Goal: Task Accomplishment & Management: Manage account settings

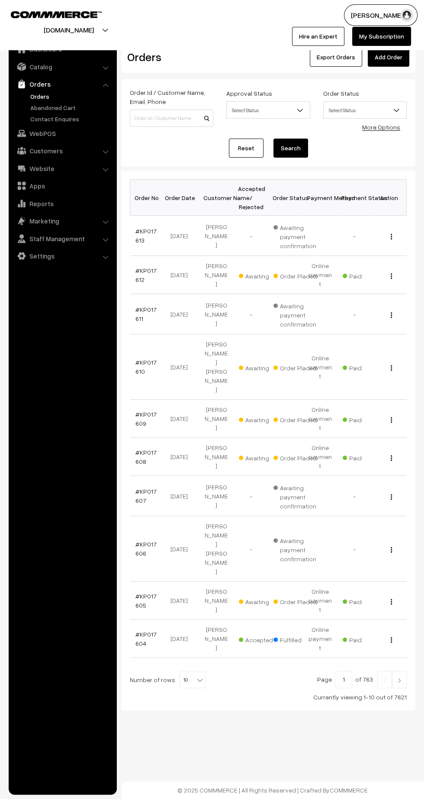
click at [148, 592] on link "#KP017605" at bounding box center [146, 600] width 21 height 16
click at [141, 449] on link "#KP017608" at bounding box center [146, 457] width 21 height 16
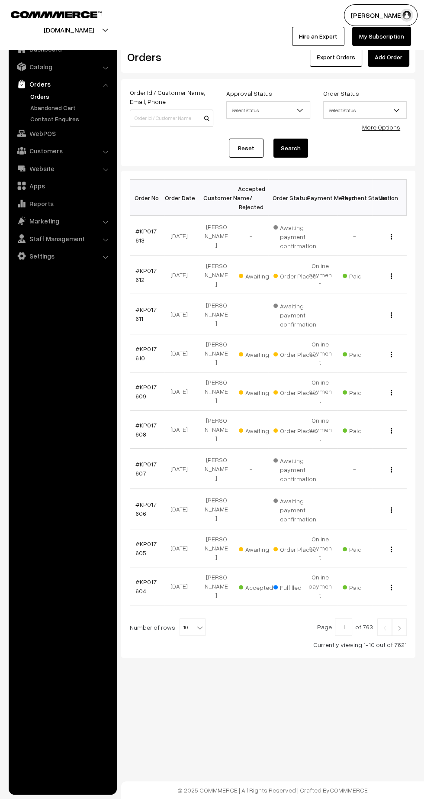
click at [141, 383] on link "#KP017609" at bounding box center [146, 391] width 21 height 16
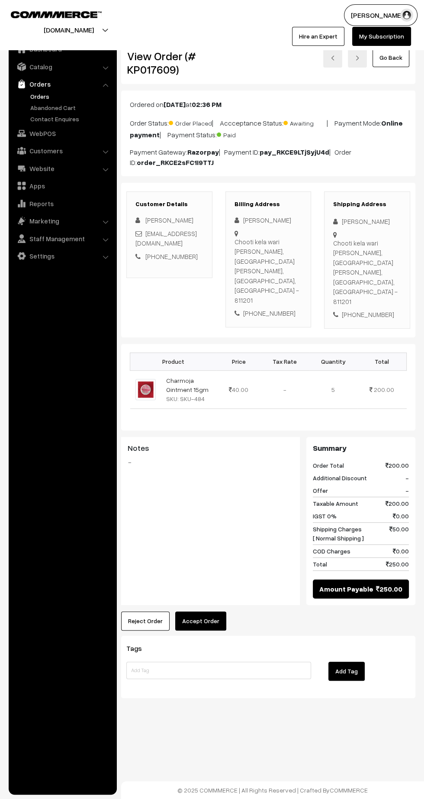
click at [217, 611] on button "Accept Order" at bounding box center [200, 620] width 51 height 19
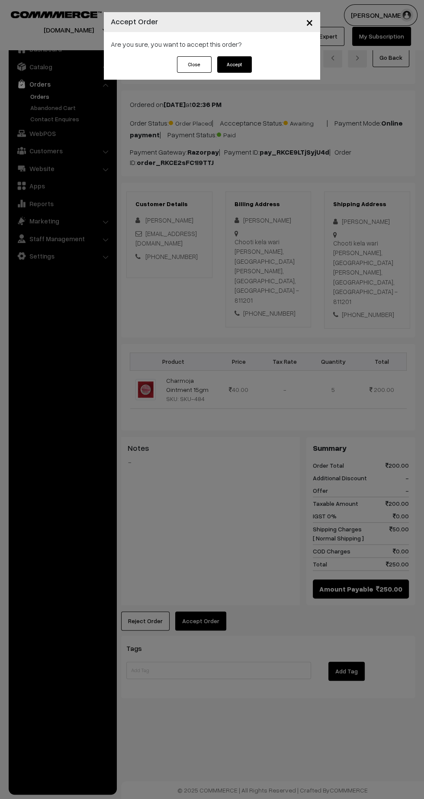
click at [247, 65] on button "Accept" at bounding box center [234, 64] width 35 height 16
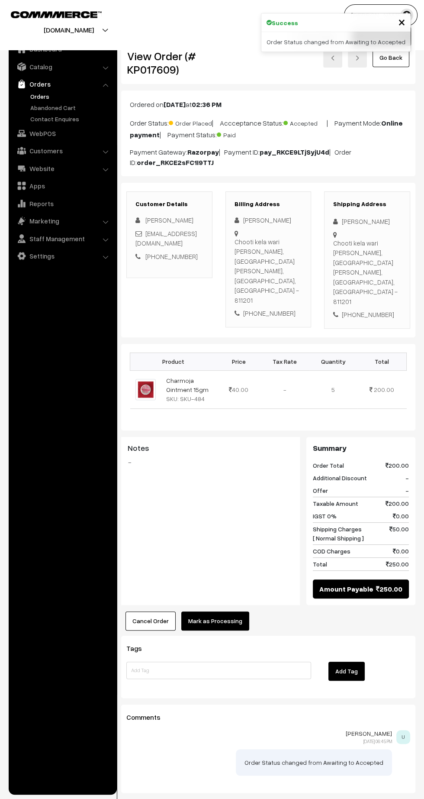
click at [223, 611] on button "Mark as Processing" at bounding box center [215, 620] width 68 height 19
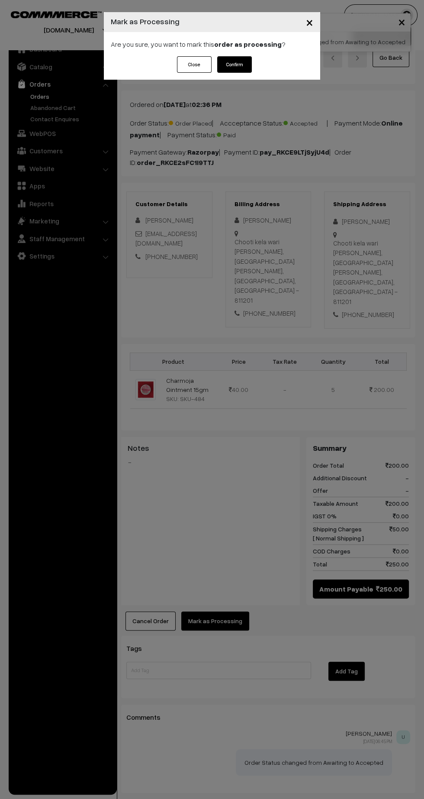
click at [246, 57] on button "Confirm" at bounding box center [234, 64] width 35 height 16
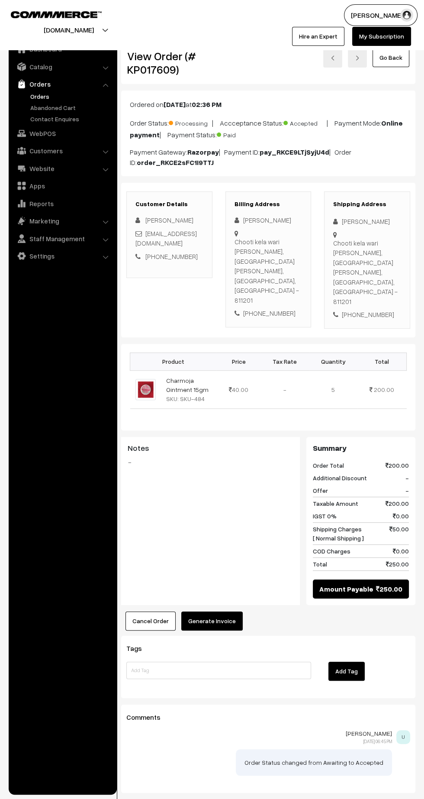
click at [222, 611] on button "Generate Invoice" at bounding box center [211, 620] width 61 height 19
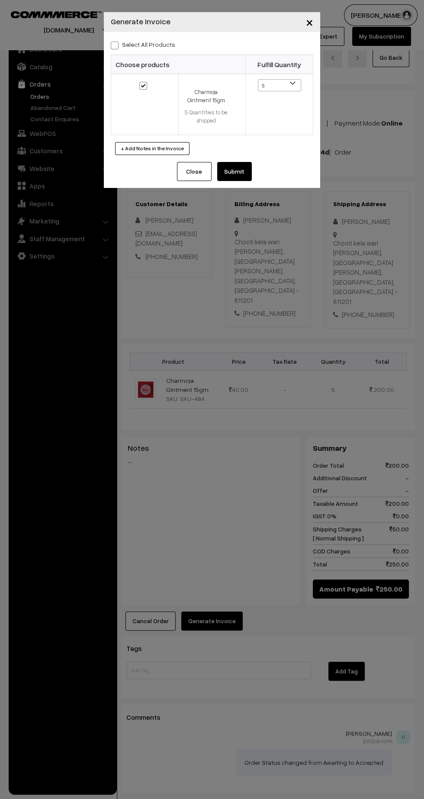
click at [250, 167] on button "Submit" at bounding box center [234, 171] width 35 height 19
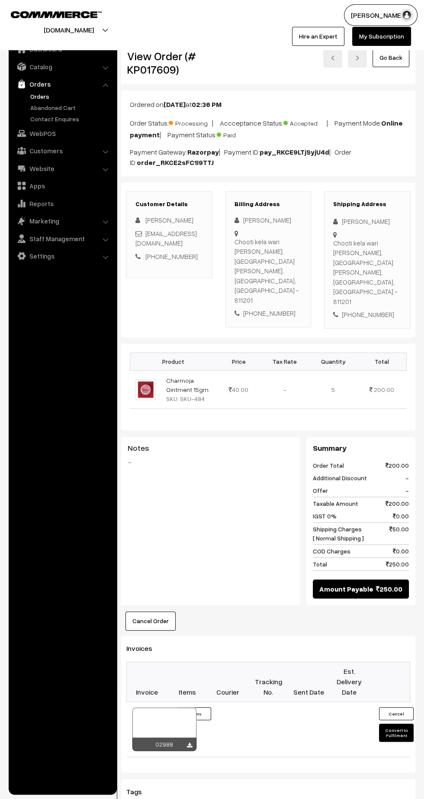
click at [189, 743] on icon at bounding box center [189, 746] width 5 height 6
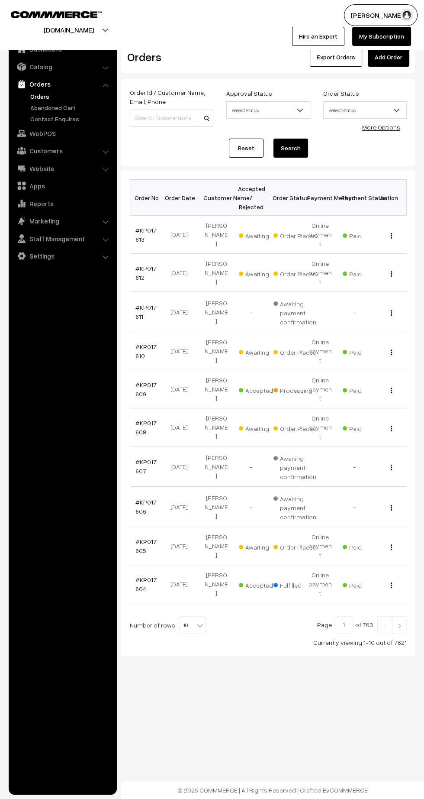
click at [138, 343] on link "#KP017610" at bounding box center [146, 351] width 21 height 16
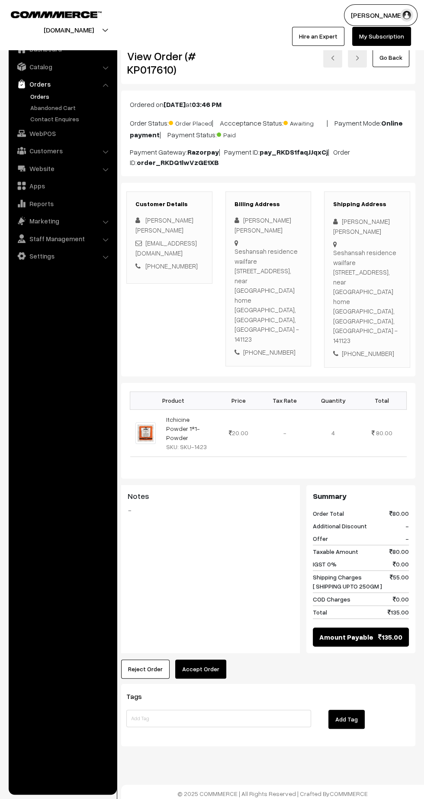
click at [212, 659] on button "Accept Order" at bounding box center [200, 668] width 51 height 19
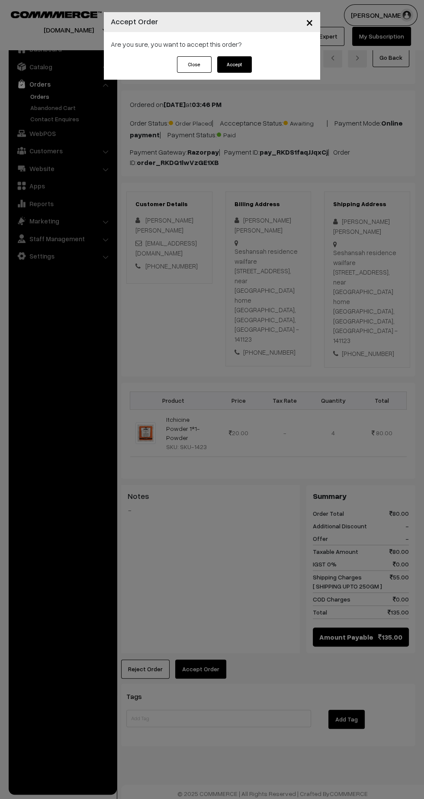
click at [246, 72] on button "Accept" at bounding box center [234, 64] width 35 height 16
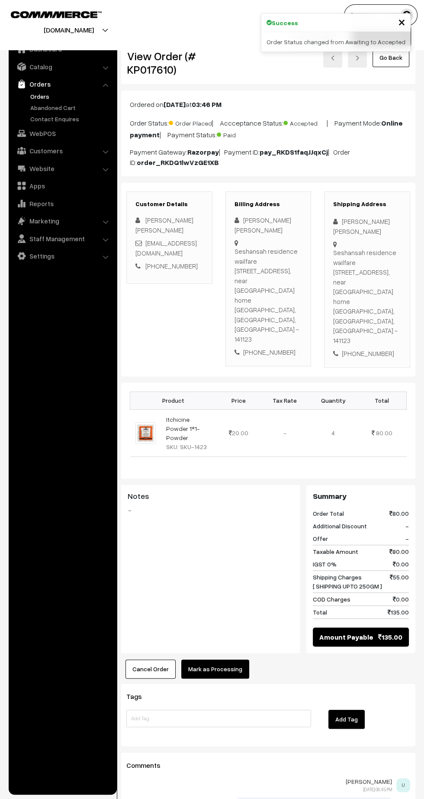
click at [227, 659] on button "Mark as Processing" at bounding box center [215, 668] width 68 height 19
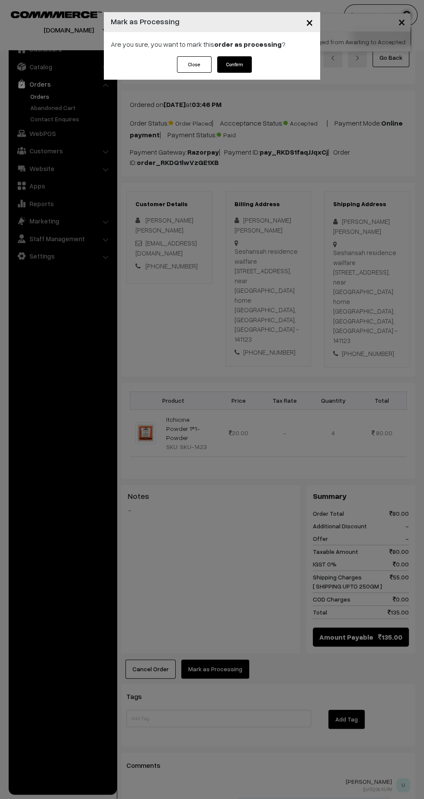
click at [247, 62] on button "Confirm" at bounding box center [234, 64] width 35 height 16
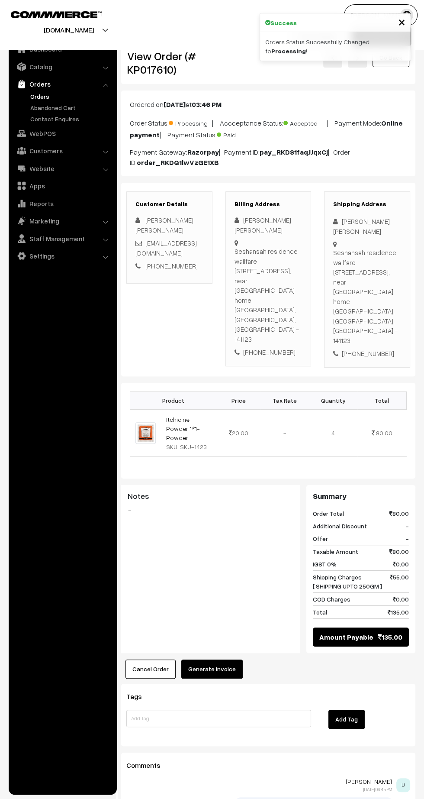
click at [233, 659] on button "Generate Invoice" at bounding box center [211, 668] width 61 height 19
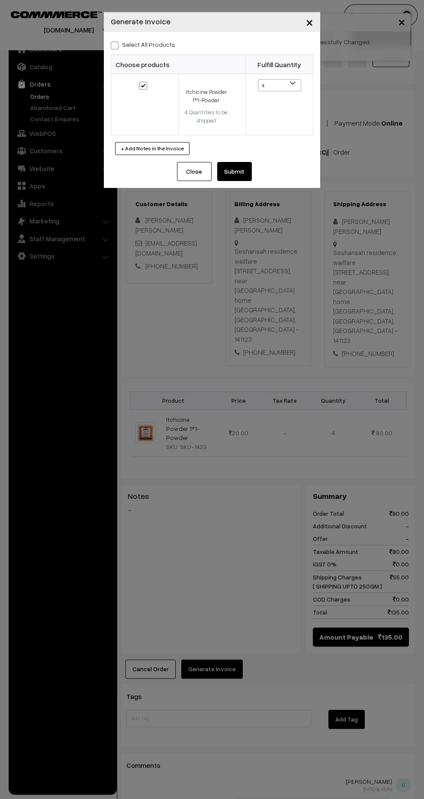
click at [246, 174] on button "Submit" at bounding box center [234, 171] width 35 height 19
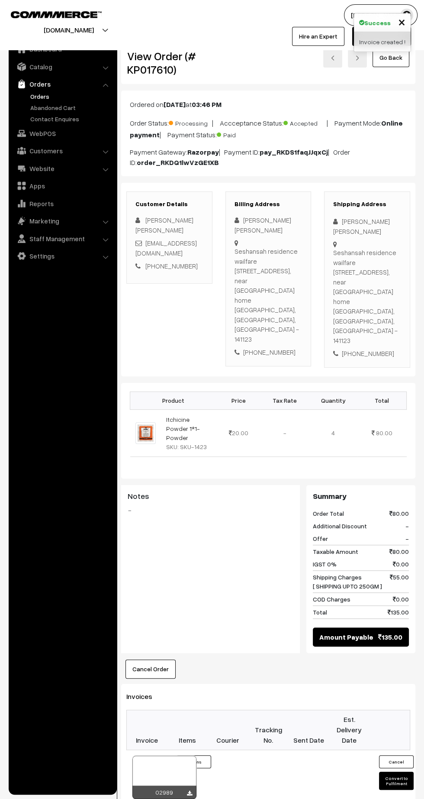
click at [189, 791] on icon at bounding box center [189, 794] width 5 height 6
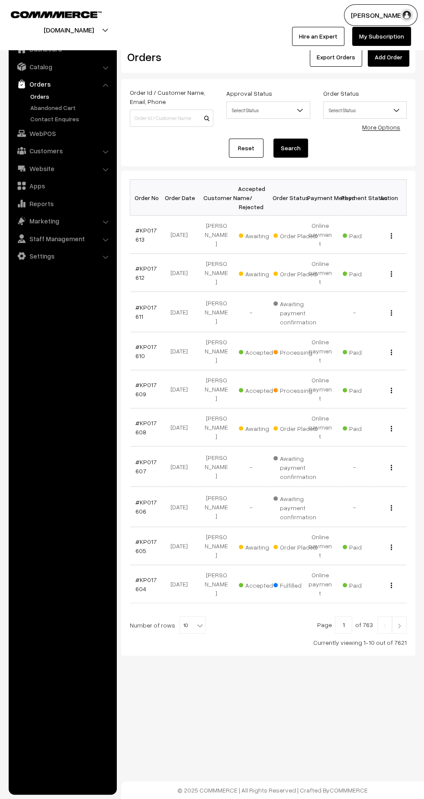
click at [137, 265] on link "#KP017612" at bounding box center [146, 273] width 21 height 16
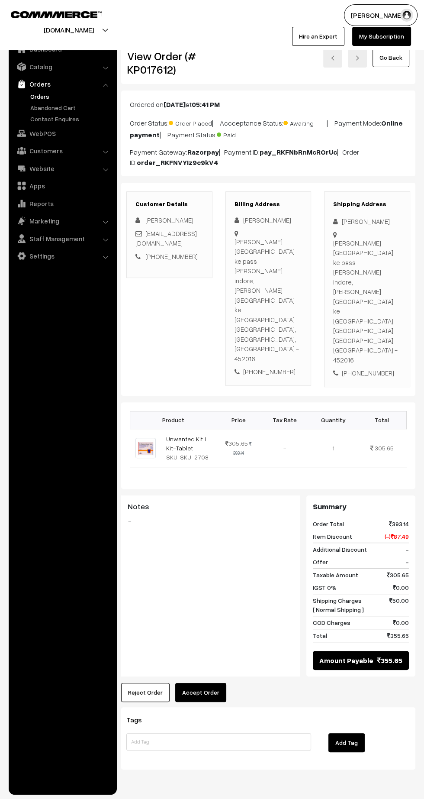
click at [209, 683] on button "Accept Order" at bounding box center [200, 692] width 51 height 19
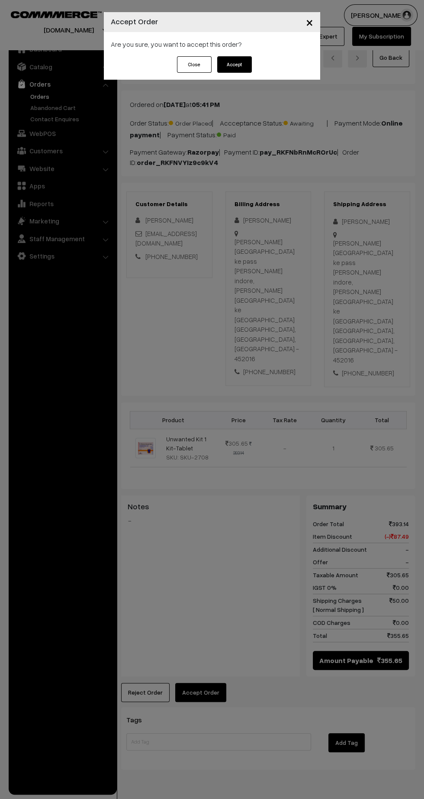
click at [253, 78] on div "Close Accept" at bounding box center [212, 67] width 217 height 23
click at [229, 67] on button "Accept" at bounding box center [234, 64] width 35 height 16
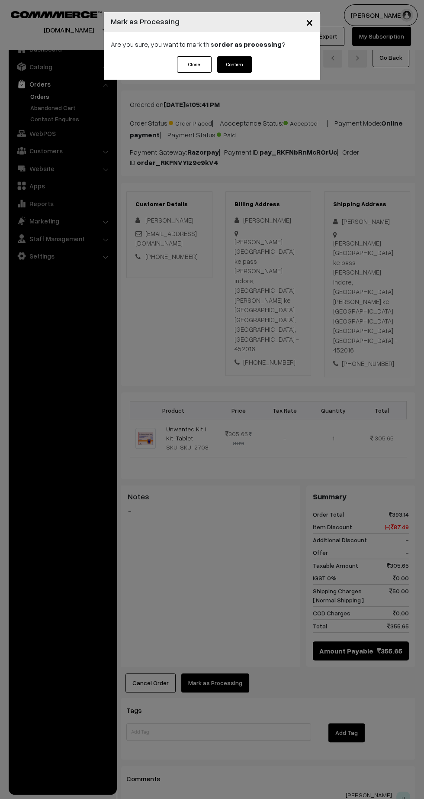
click at [243, 59] on button "Confirm" at bounding box center [234, 64] width 35 height 16
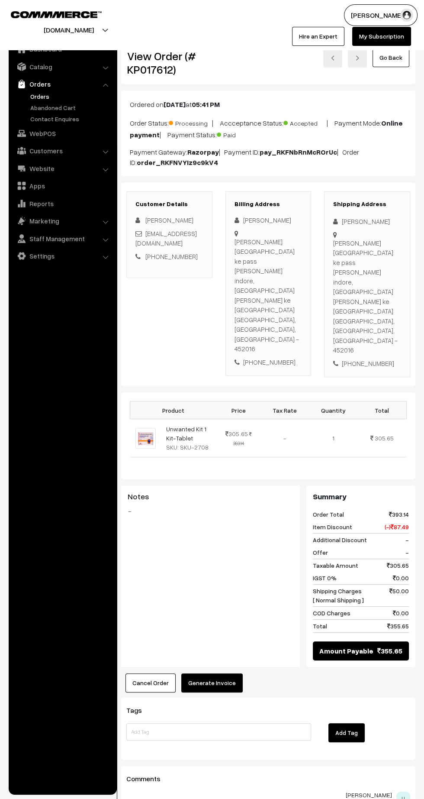
click at [223, 673] on button "Generate Invoice" at bounding box center [211, 682] width 61 height 19
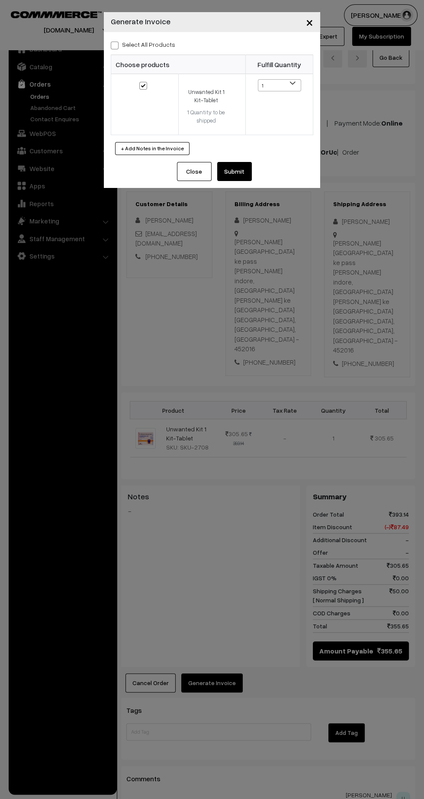
click at [250, 178] on button "Submit" at bounding box center [234, 171] width 35 height 19
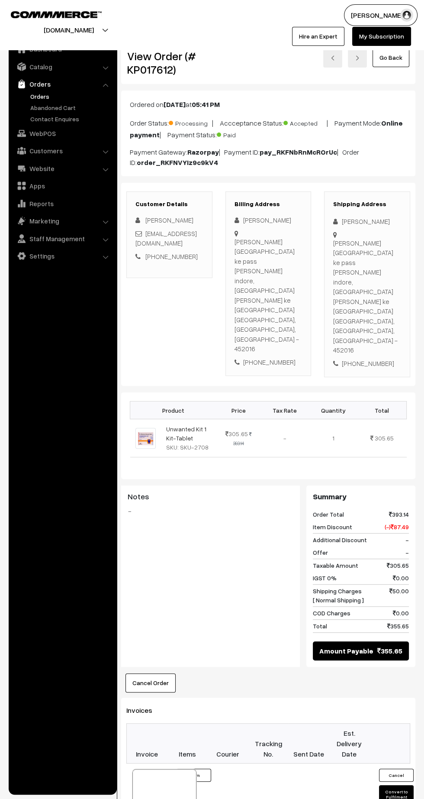
click at [189, 798] on icon at bounding box center [189, 808] width 5 height 6
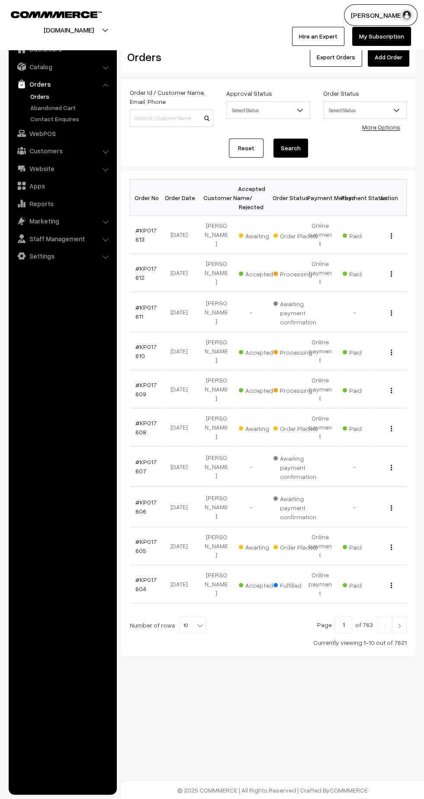
click at [137, 233] on link "#KP017613" at bounding box center [146, 234] width 21 height 16
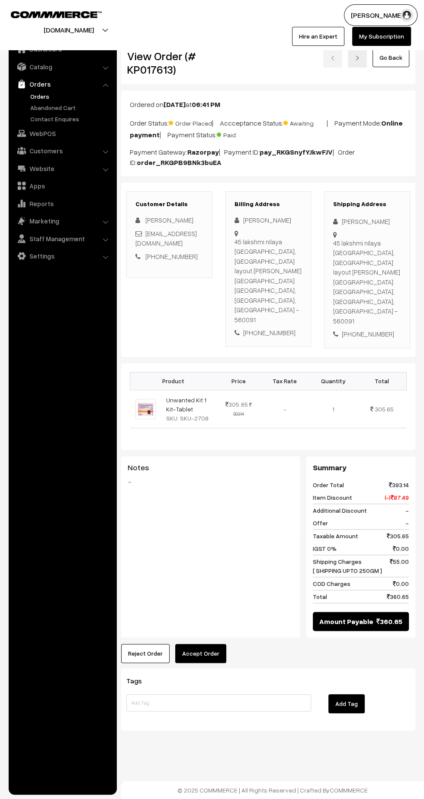
click at [214, 644] on button "Accept Order" at bounding box center [200, 653] width 51 height 19
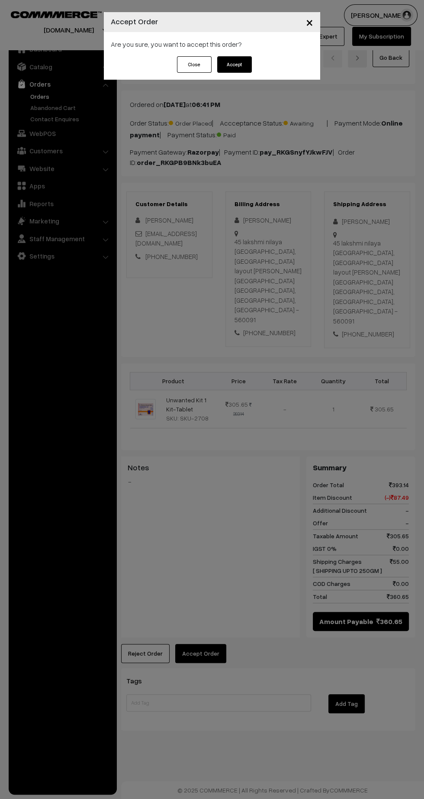
click at [242, 68] on button "Accept" at bounding box center [234, 64] width 35 height 16
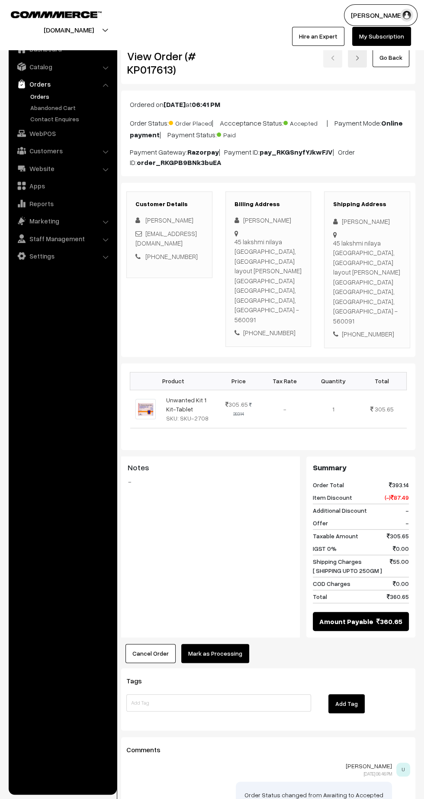
click at [223, 644] on button "Mark as Processing" at bounding box center [215, 653] width 68 height 19
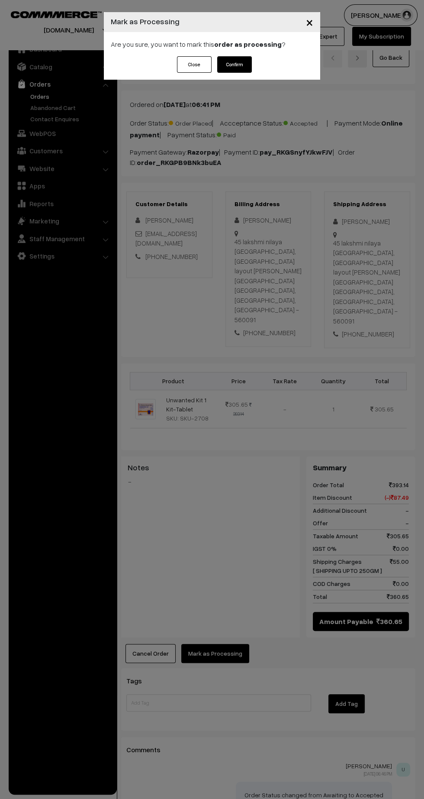
click at [232, 63] on button "Confirm" at bounding box center [234, 64] width 35 height 16
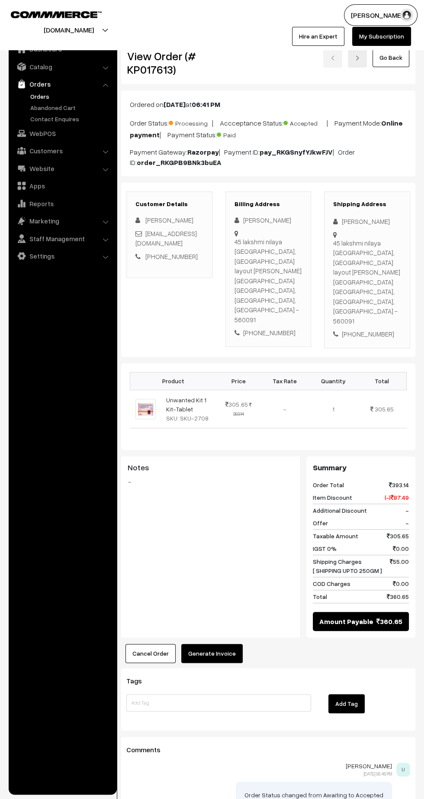
click at [224, 644] on button "Generate Invoice" at bounding box center [211, 653] width 61 height 19
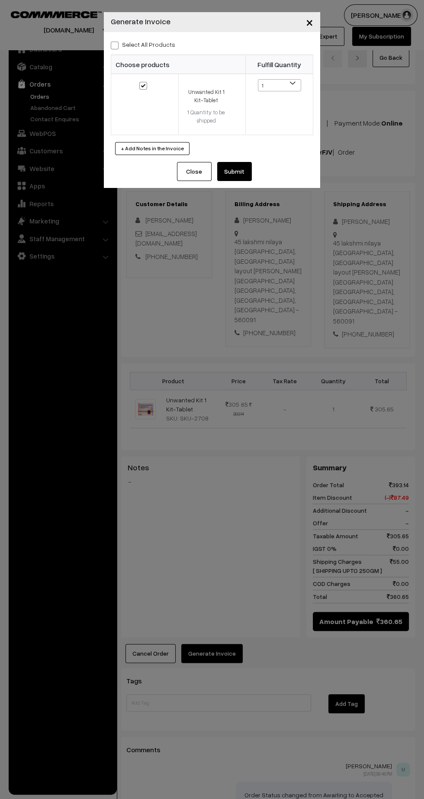
click at [247, 168] on button "Submit" at bounding box center [234, 171] width 35 height 19
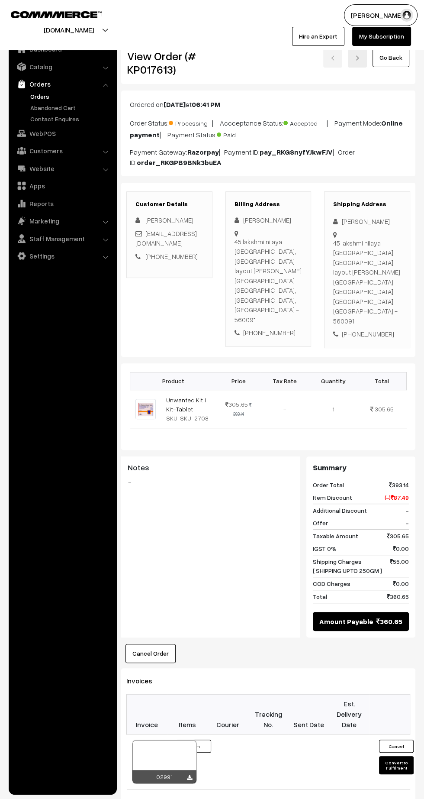
click at [189, 775] on icon at bounding box center [189, 778] width 5 height 6
